Goal: Find specific page/section: Find specific page/section

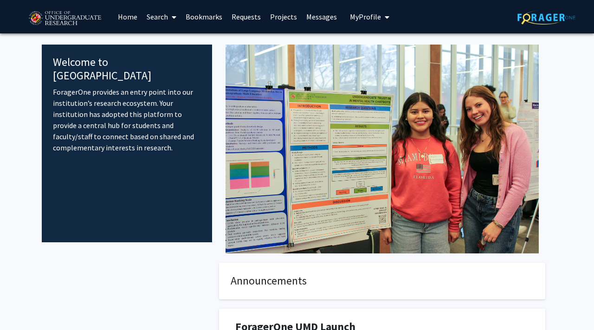
click at [174, 19] on icon at bounding box center [174, 16] width 5 height 7
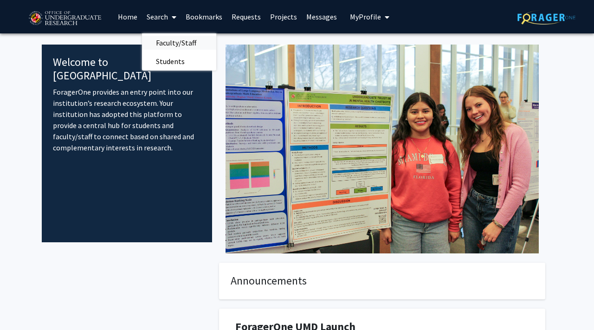
click at [182, 45] on span "Faculty/Staff" at bounding box center [176, 42] width 68 height 19
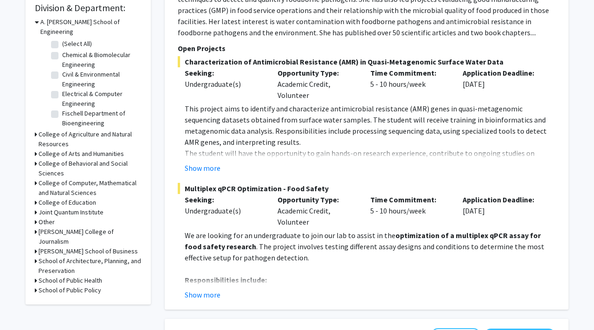
scroll to position [284, 0]
click at [82, 178] on h3 "College of Computer, Mathematical and Natural Sciences" at bounding box center [90, 187] width 103 height 19
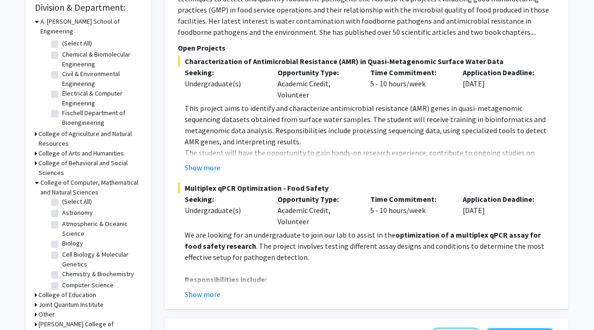
scroll to position [0, 0]
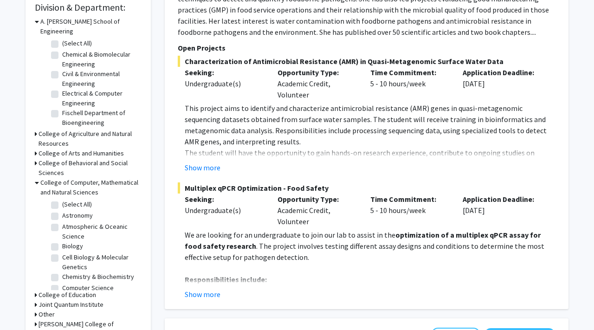
click at [62, 252] on label "Cell Biology & Molecular Genetics" at bounding box center [100, 261] width 77 height 19
click at [62, 252] on input "Cell Biology & Molecular Genetics" at bounding box center [65, 255] width 6 height 6
checkbox input "true"
